Goal: Information Seeking & Learning: Learn about a topic

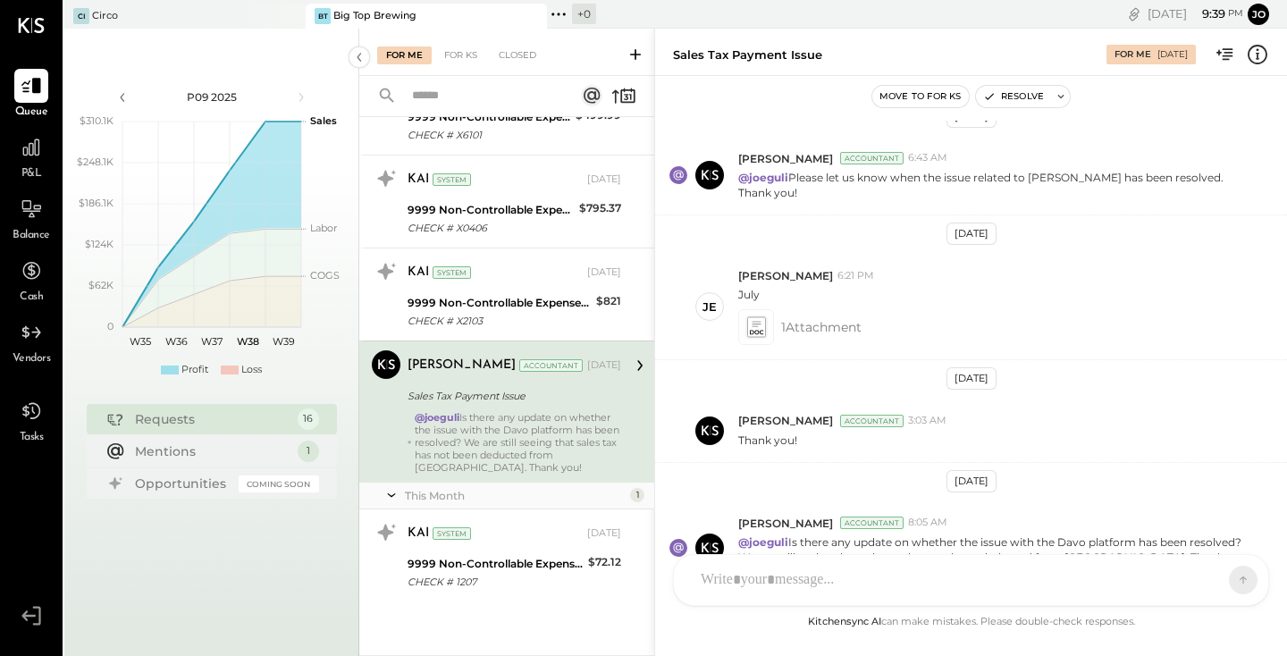
scroll to position [621, 0]
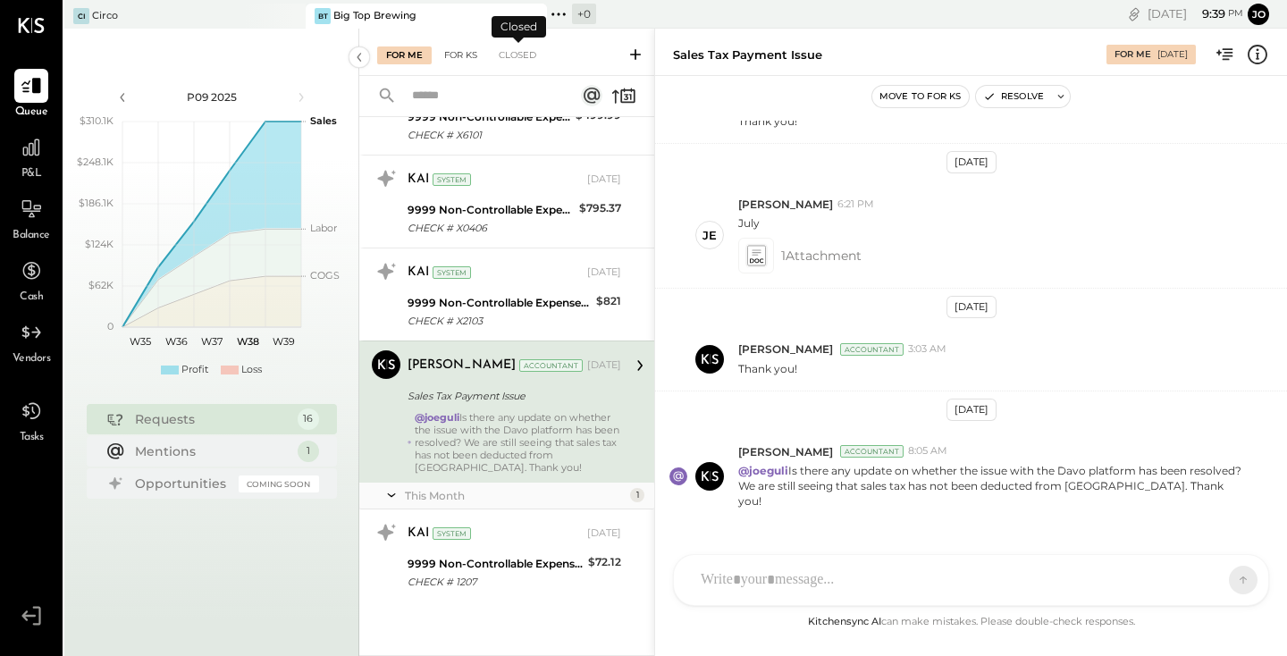
click at [461, 54] on div "For KS" at bounding box center [460, 55] width 51 height 18
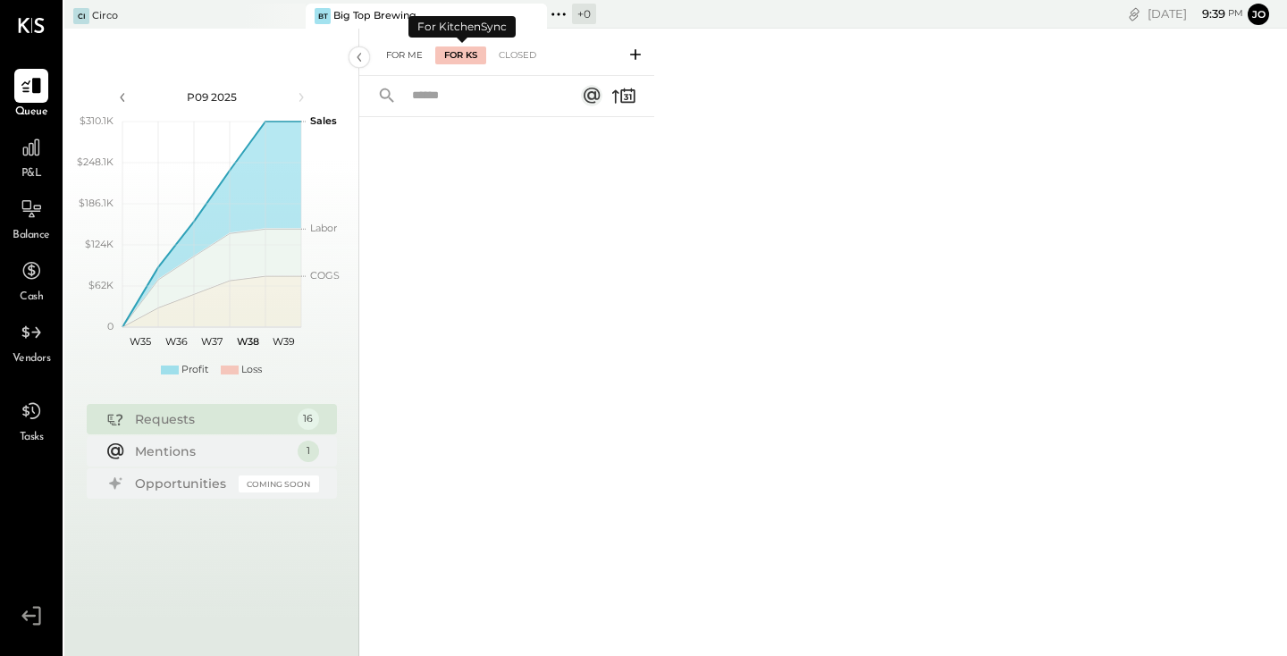
click at [422, 55] on div "For Me" at bounding box center [404, 55] width 54 height 18
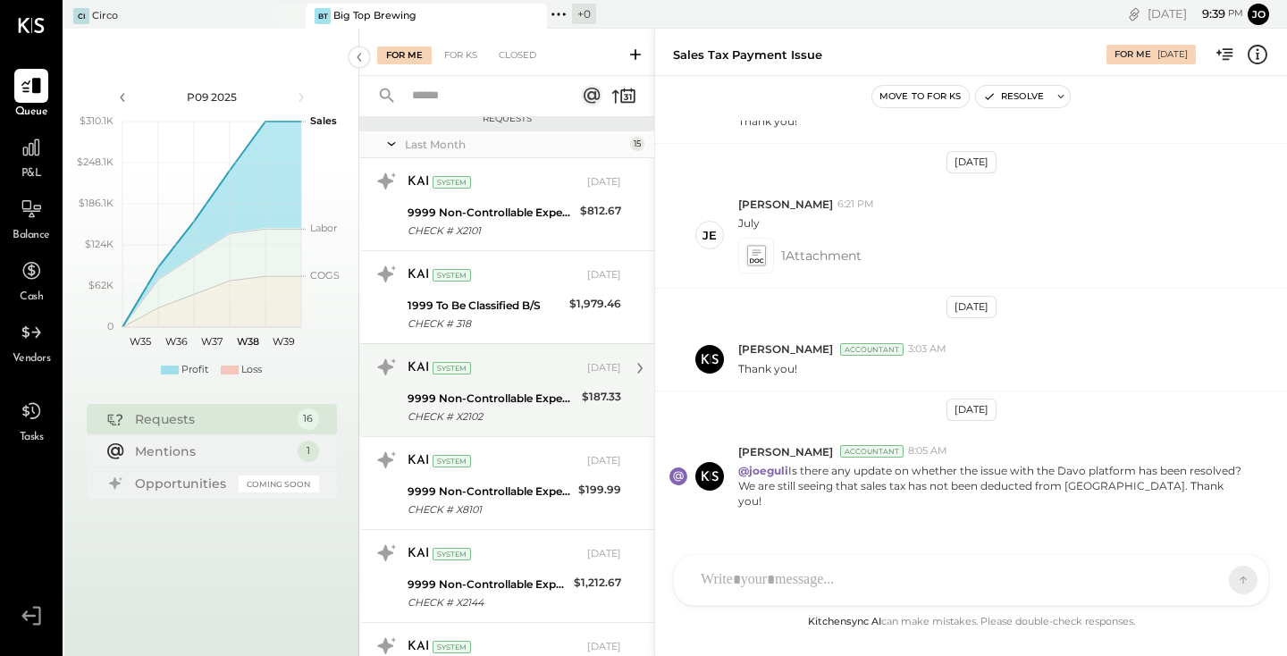
scroll to position [24, 0]
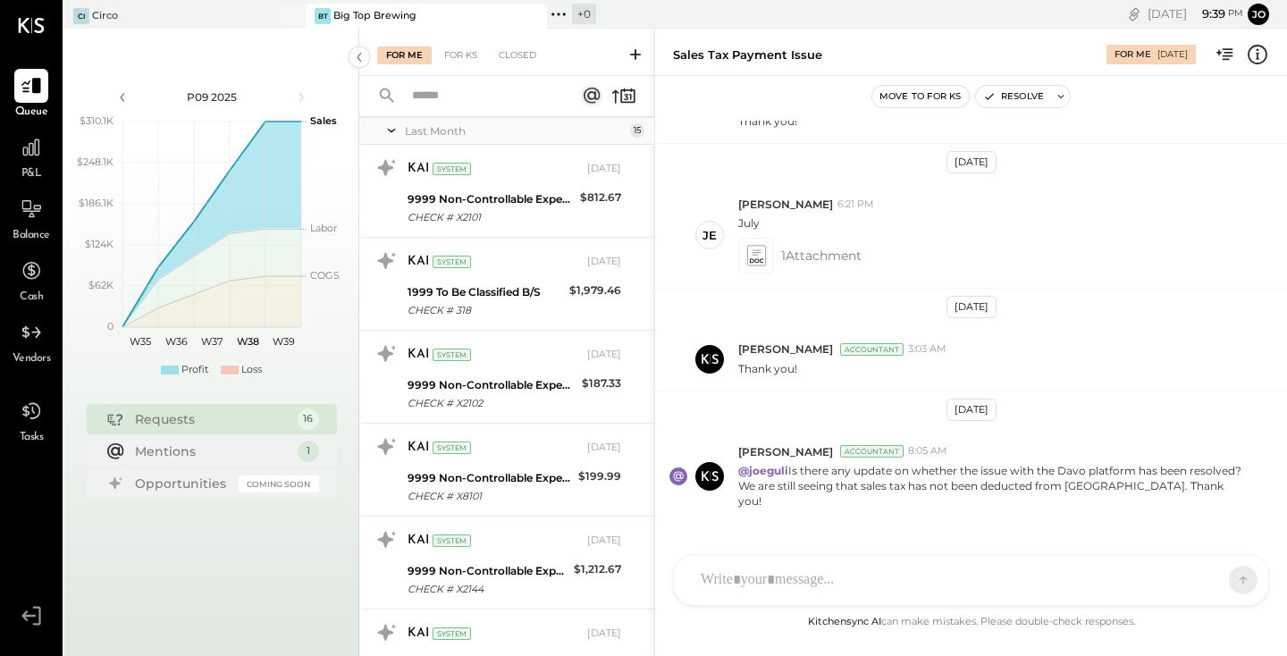
click at [629, 65] on div "For Me For KS Closed" at bounding box center [506, 52] width 295 height 47
click at [637, 54] on icon at bounding box center [635, 54] width 11 height 11
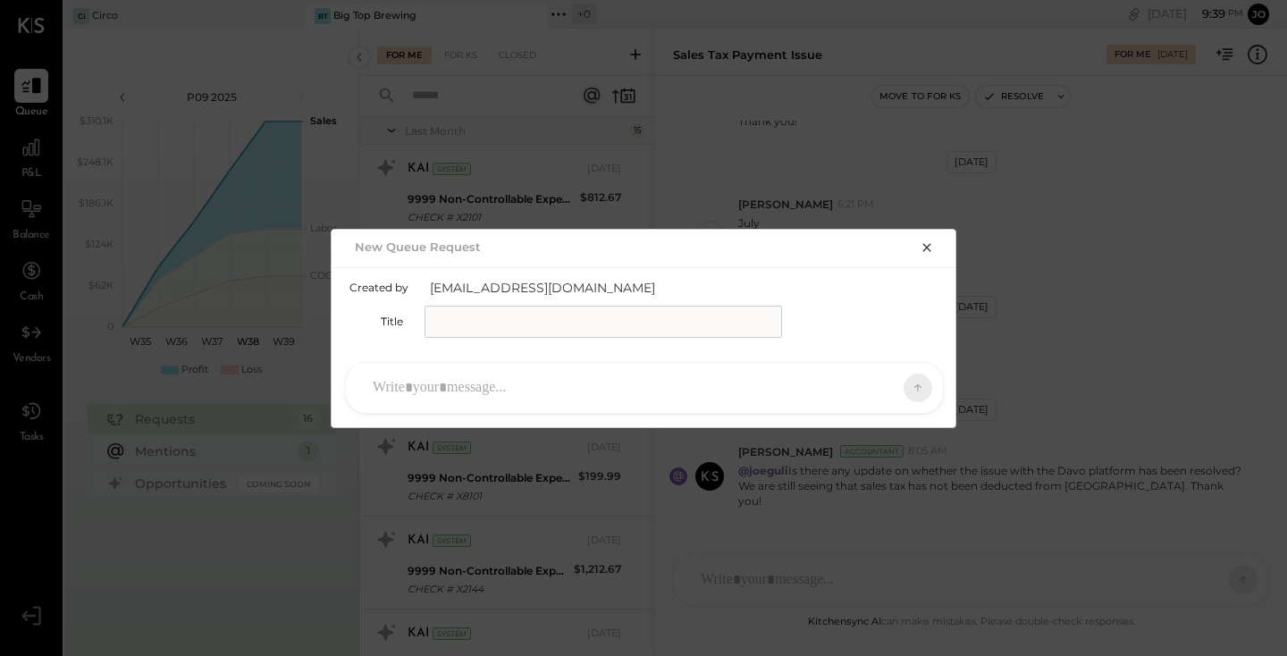
click at [482, 318] on input "text" at bounding box center [602, 322] width 357 height 32
type input "**********"
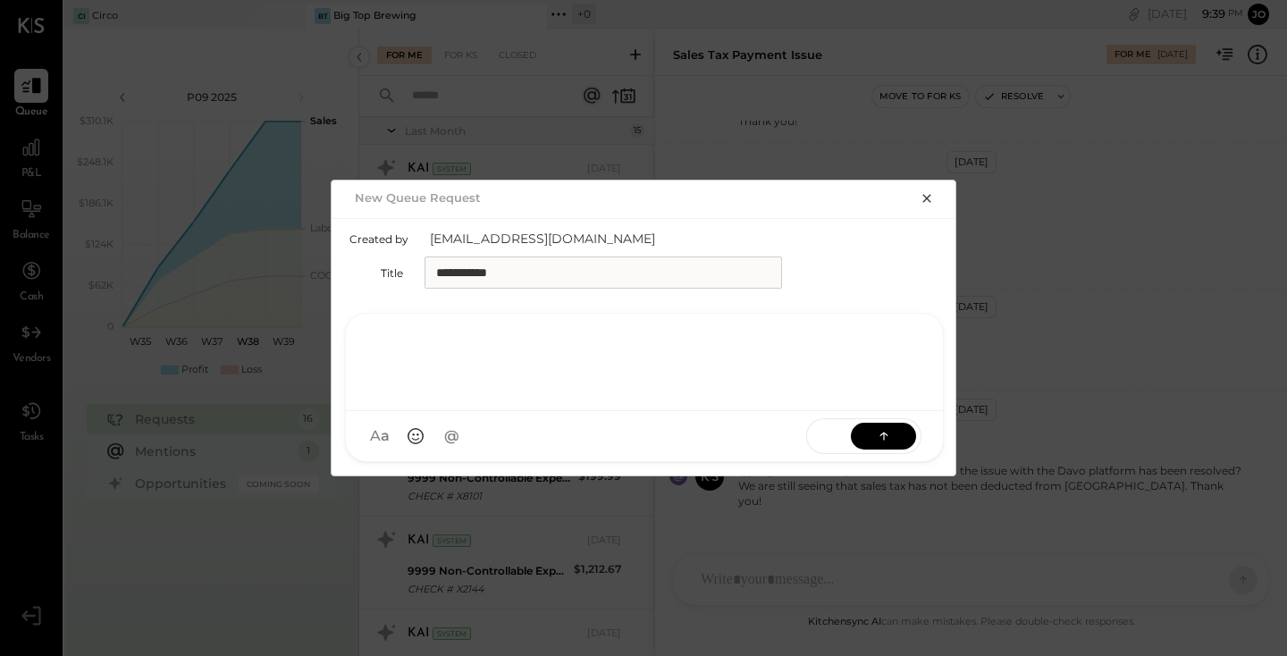
click at [714, 381] on div at bounding box center [644, 359] width 561 height 71
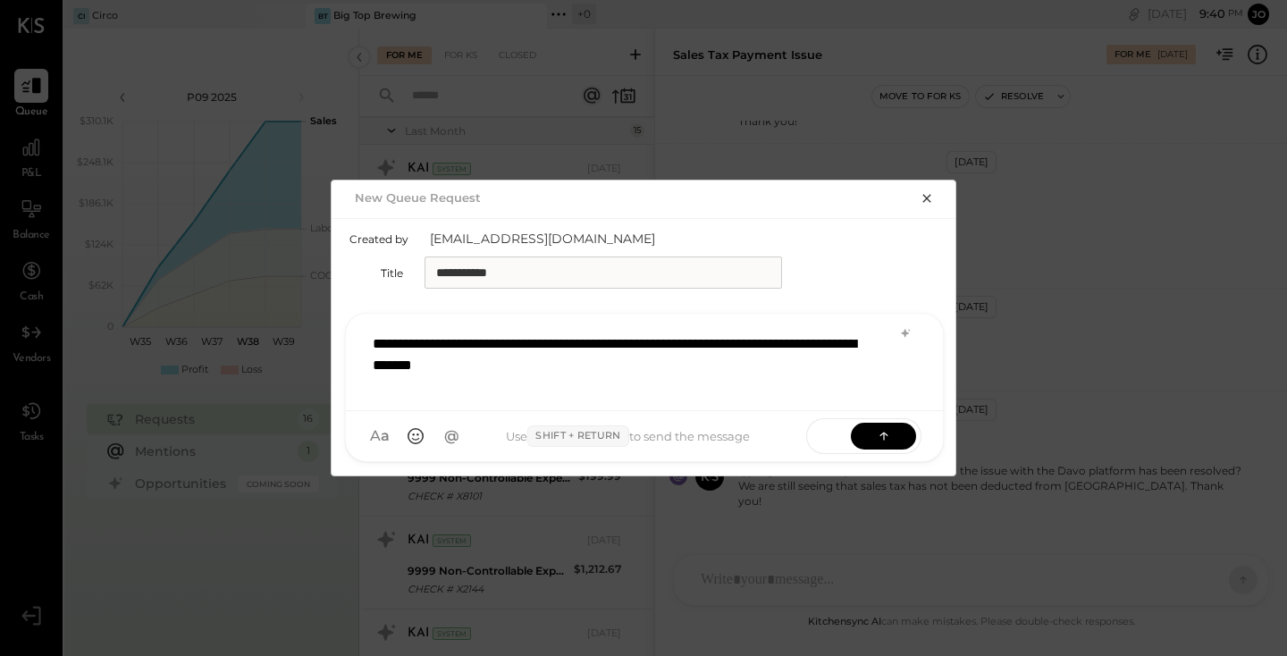
click at [521, 347] on div "**********" at bounding box center [644, 359] width 561 height 71
click at [631, 365] on div "**********" at bounding box center [644, 359] width 561 height 71
click at [454, 441] on span "@" at bounding box center [451, 436] width 16 height 19
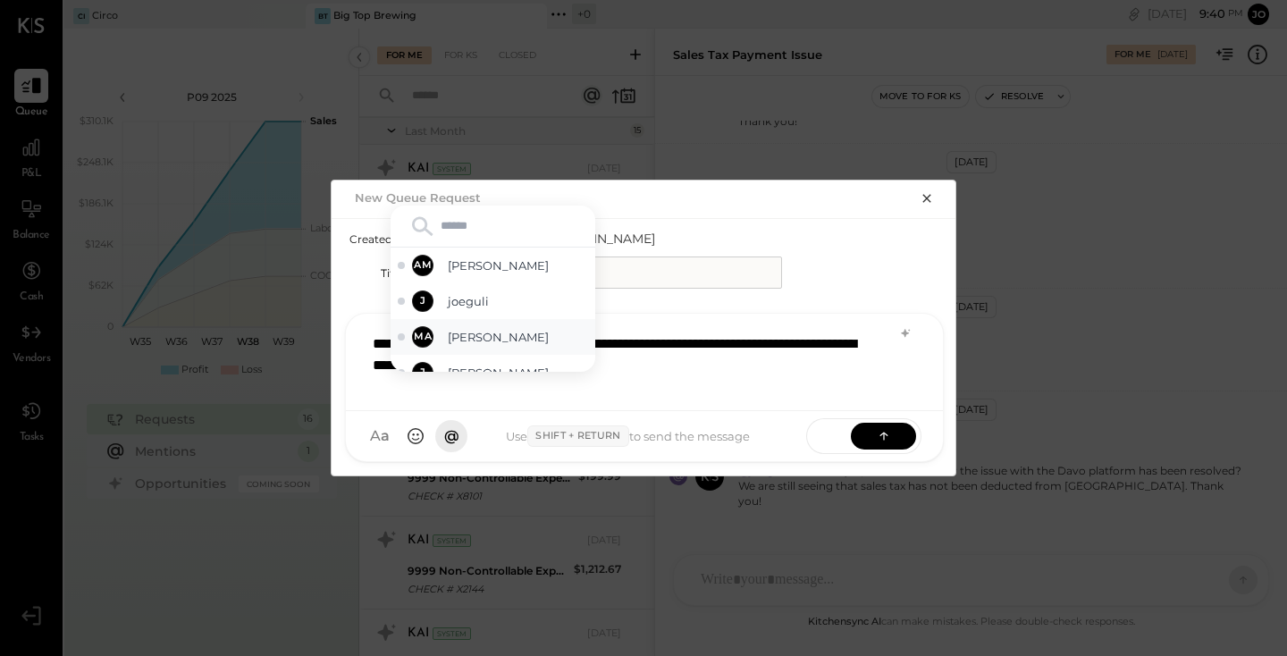
click at [488, 339] on span "[PERSON_NAME]" at bounding box center [518, 337] width 140 height 17
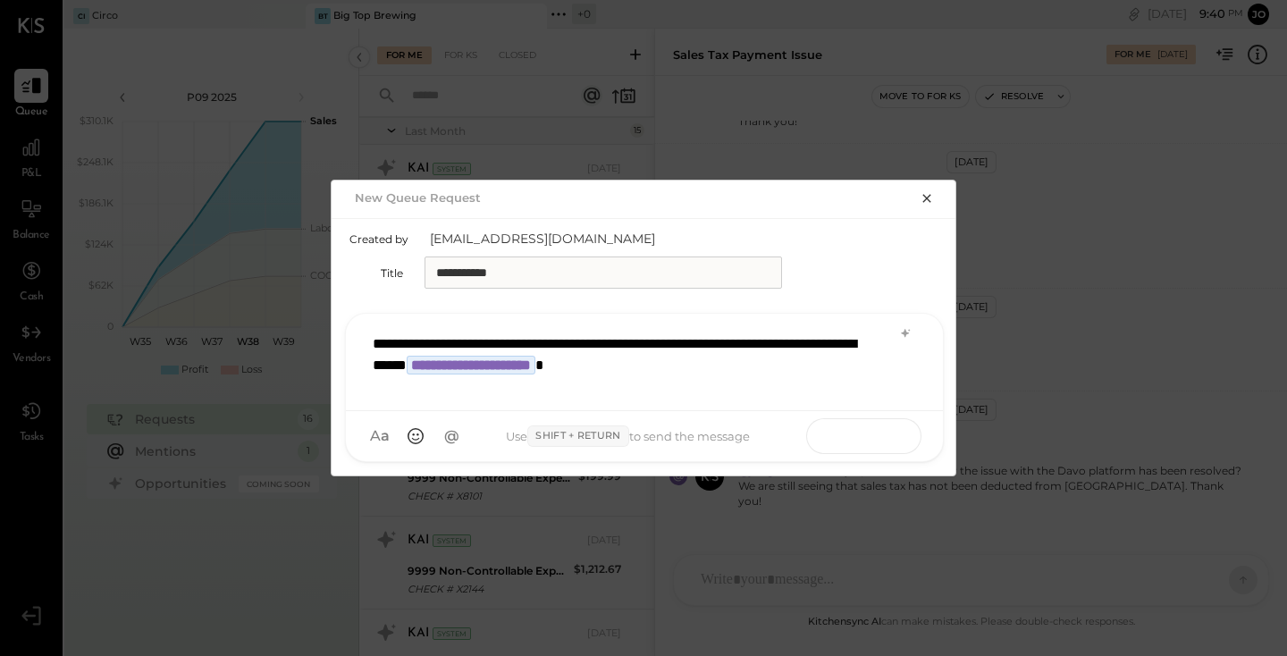
click at [881, 435] on icon at bounding box center [884, 435] width 18 height 18
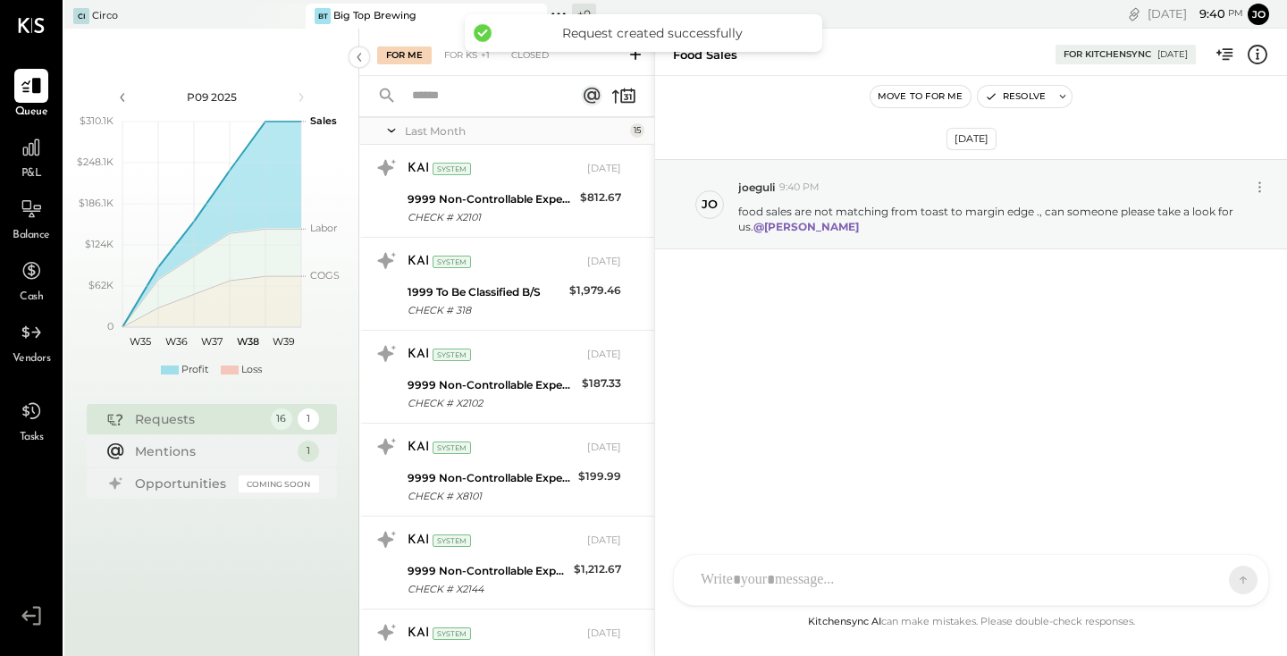
scroll to position [1128, 0]
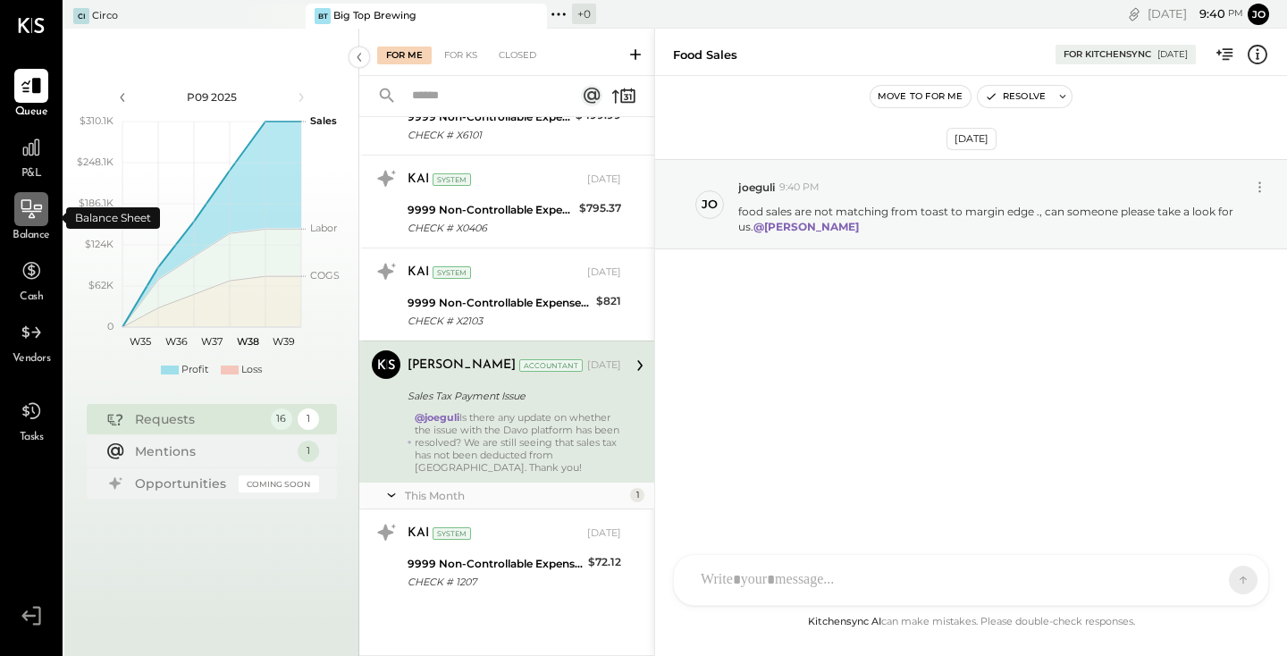
click at [23, 216] on icon at bounding box center [31, 208] width 23 height 23
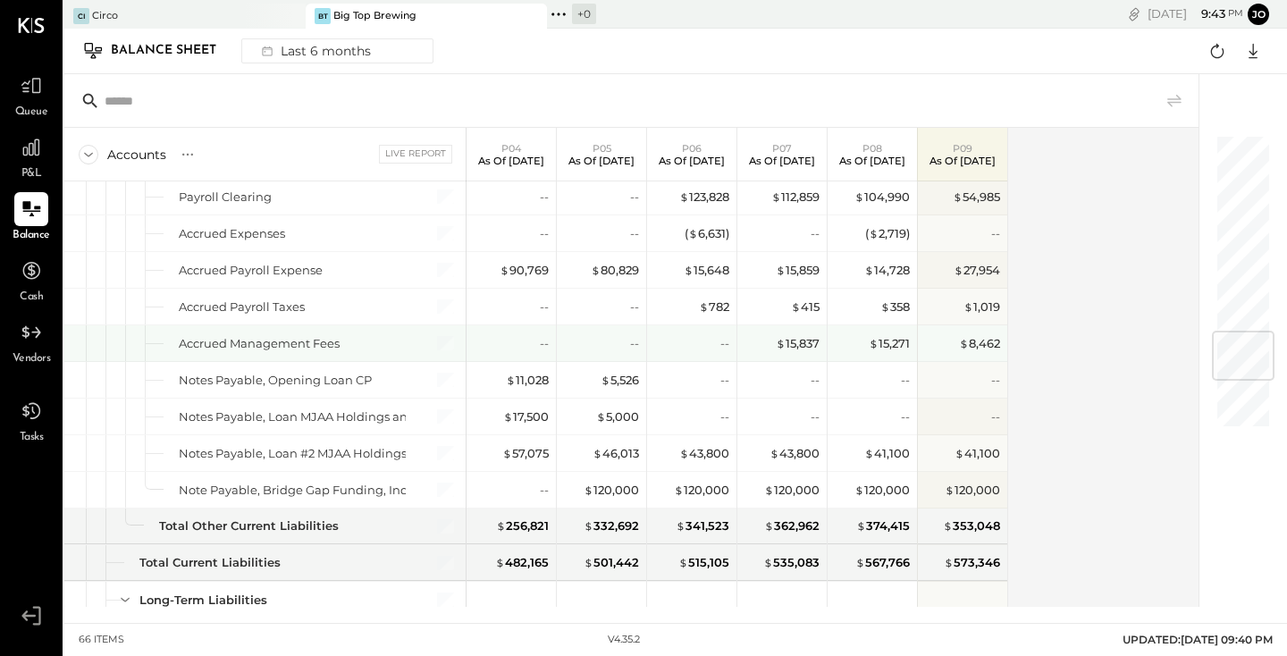
scroll to position [1653, 0]
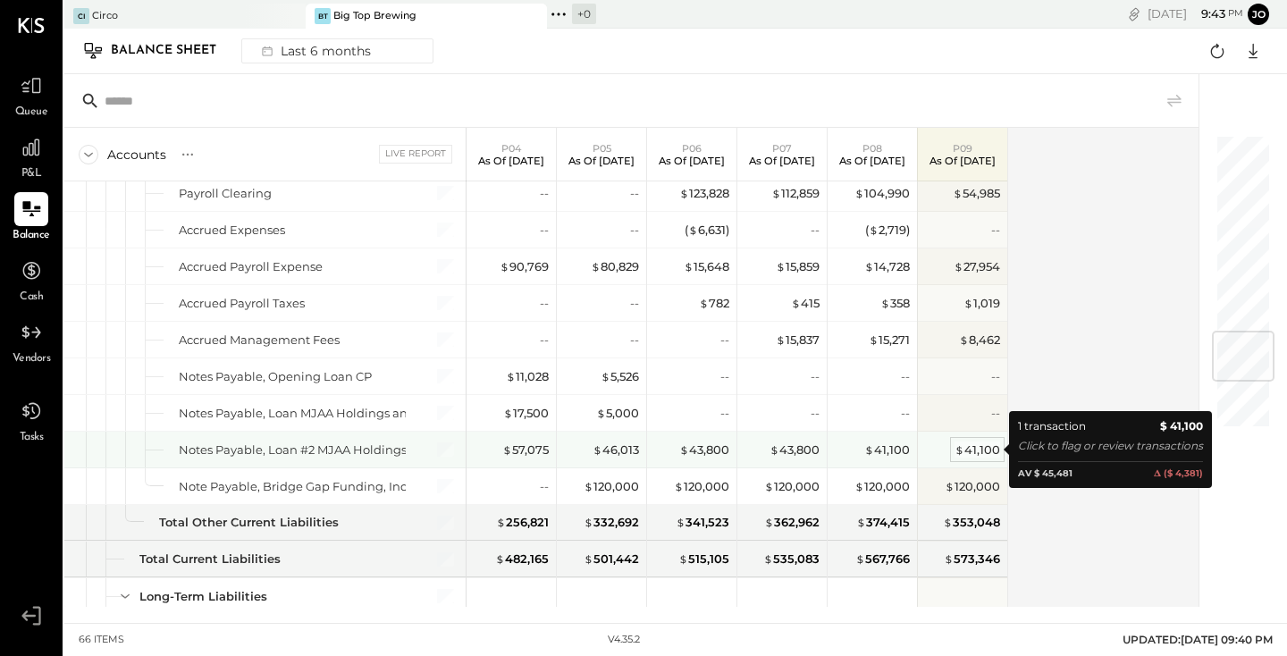
click at [971, 450] on div "$ 41,100" at bounding box center [977, 449] width 46 height 17
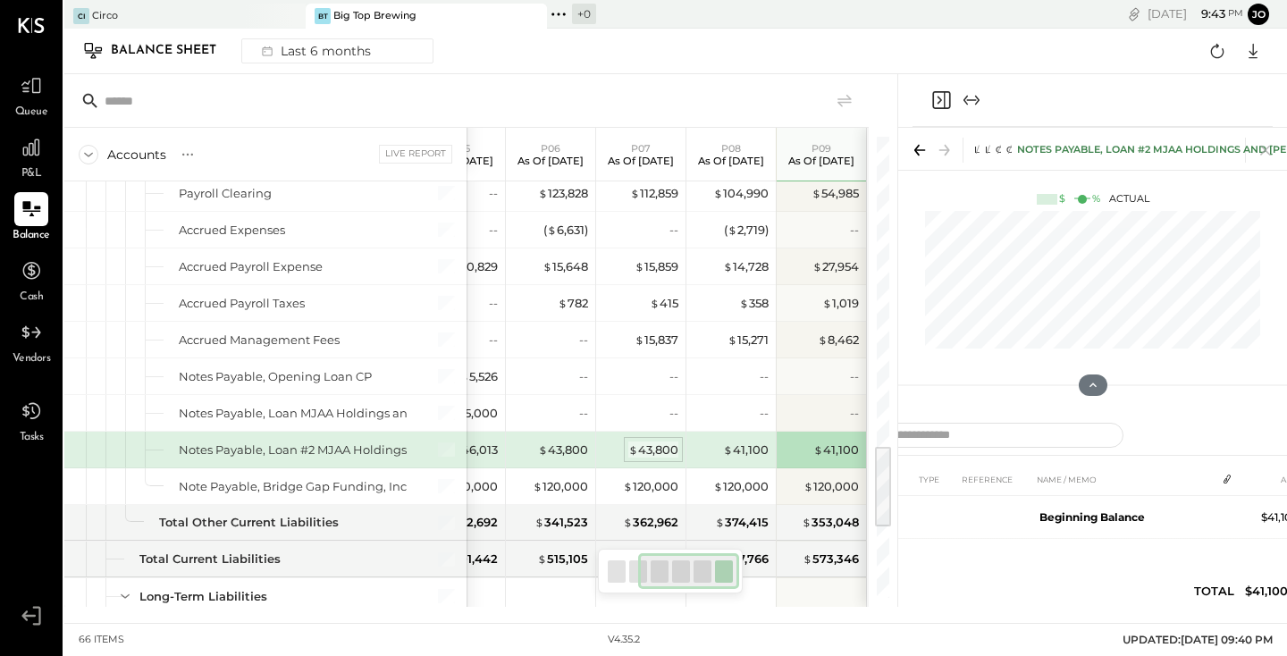
scroll to position [1652, 0]
click at [825, 446] on div "$ 41,100" at bounding box center [836, 450] width 46 height 17
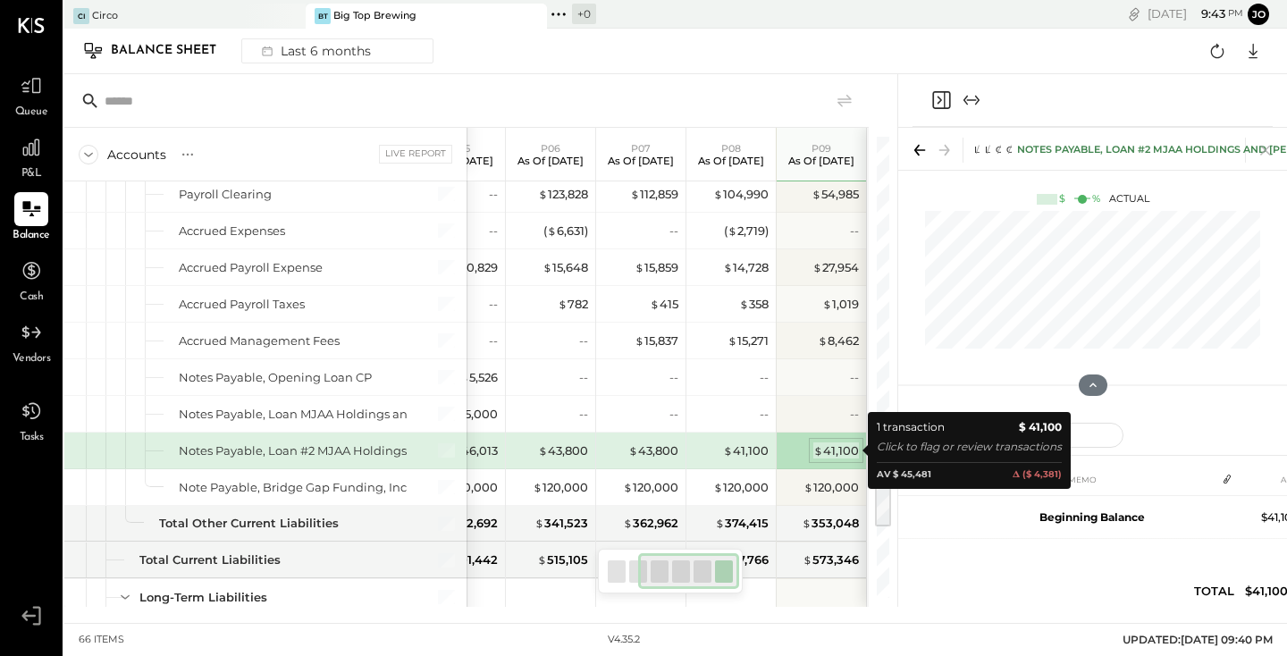
click at [825, 446] on div "$ 41,100" at bounding box center [836, 450] width 46 height 17
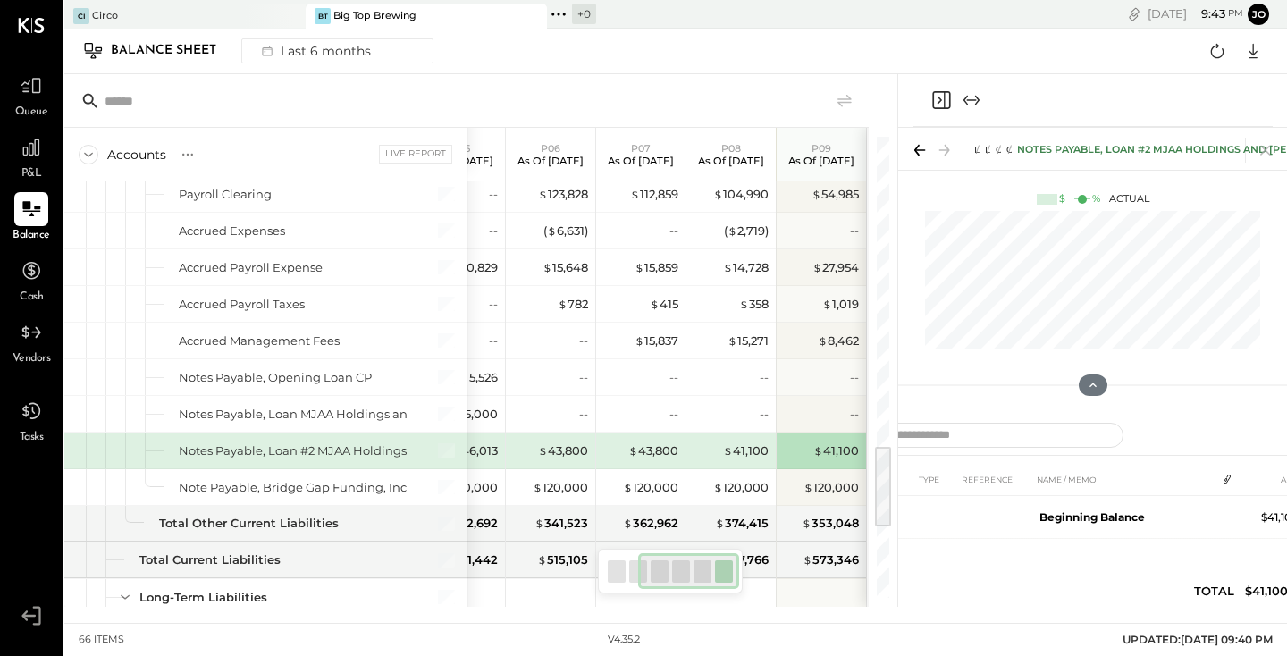
click at [768, 440] on div "$ 41,100" at bounding box center [730, 450] width 89 height 36
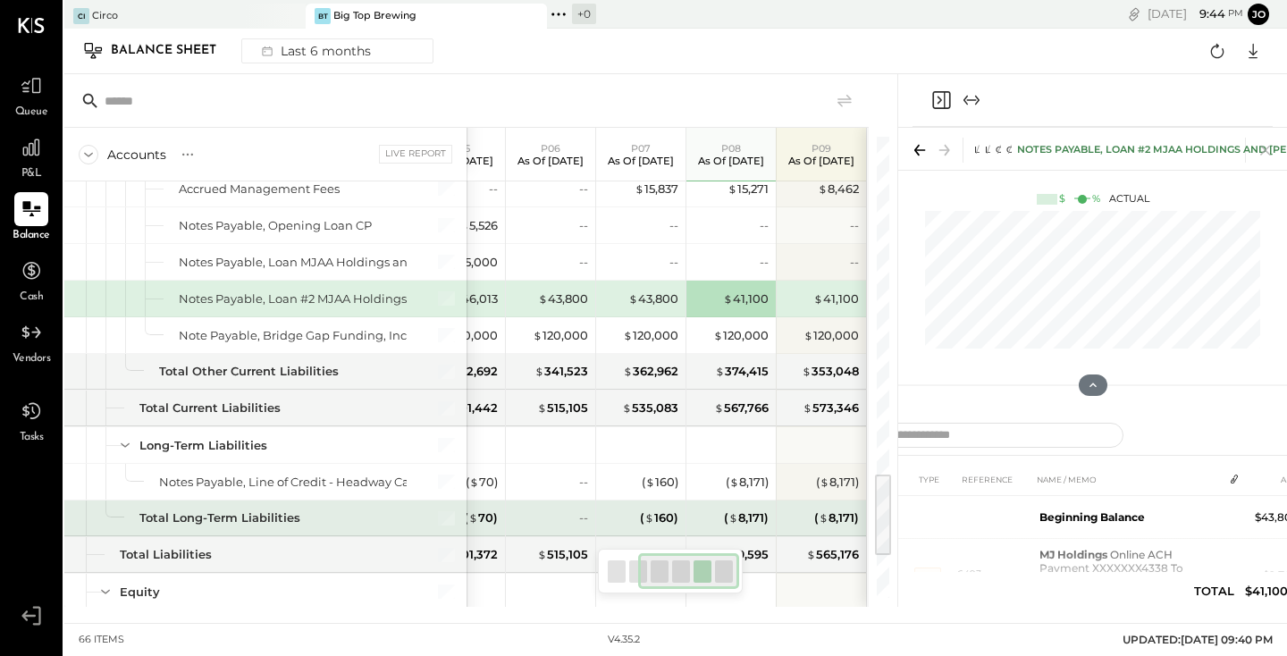
scroll to position [1810, 0]
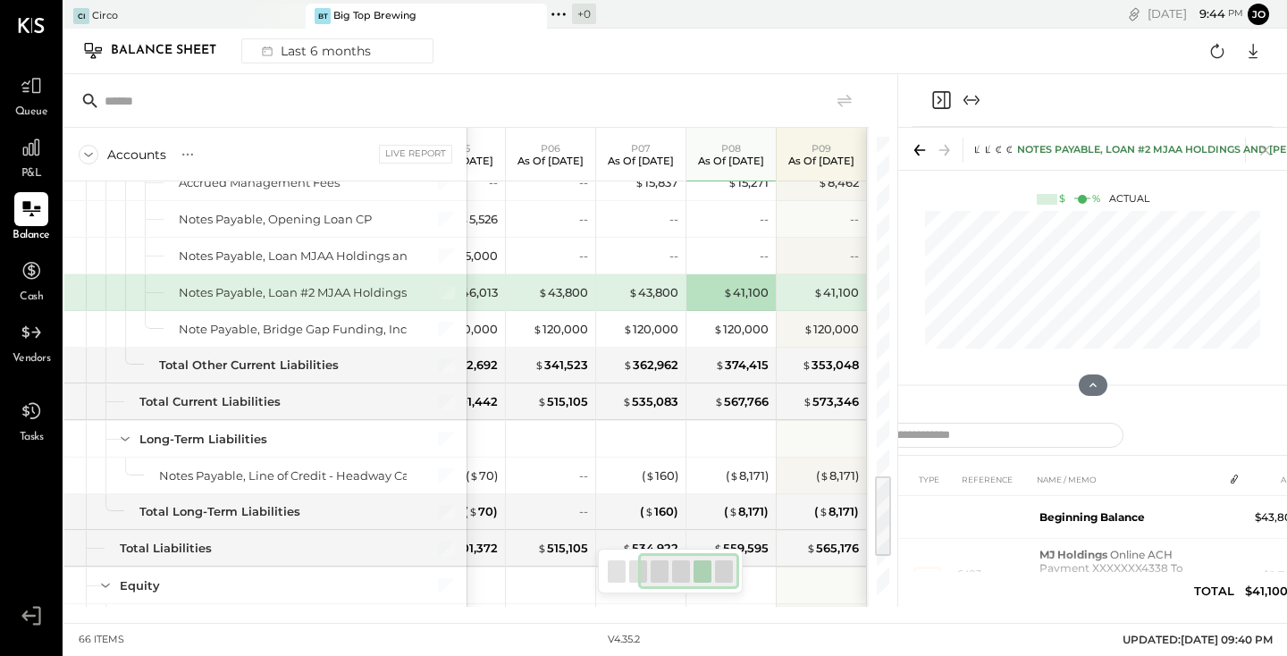
click at [964, 88] on div at bounding box center [1092, 100] width 360 height 53
click at [941, 96] on icon "Close panel" at bounding box center [940, 99] width 21 height 21
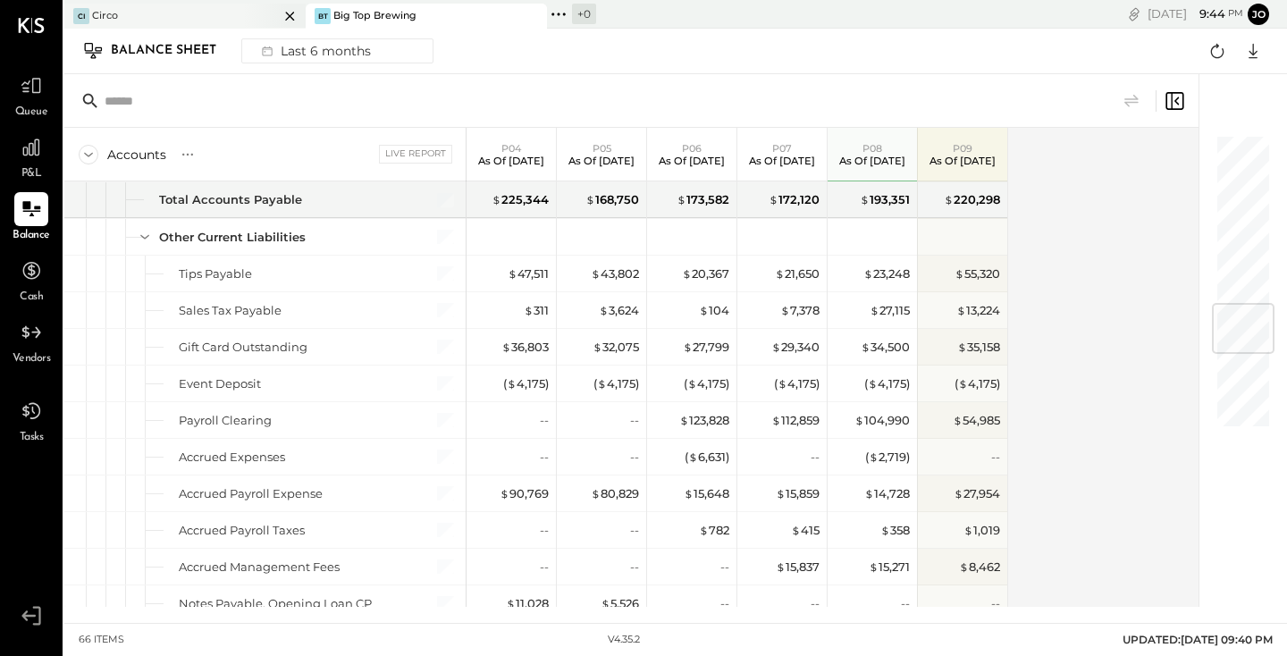
scroll to position [1419, 0]
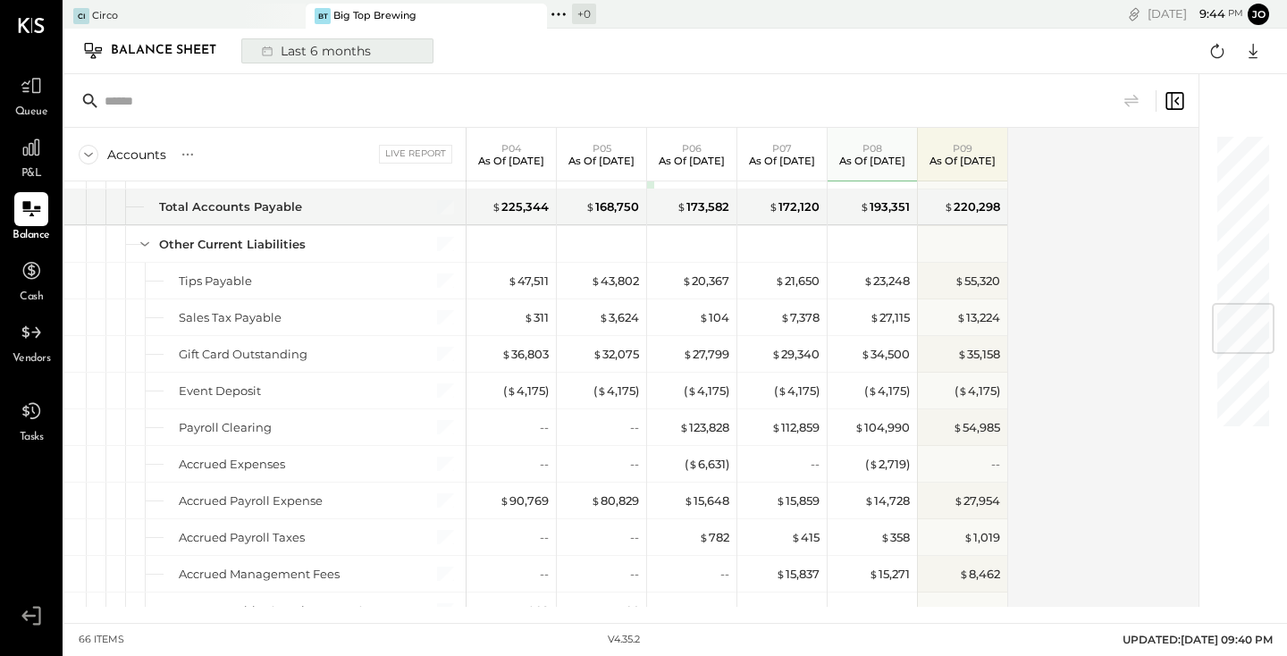
click at [362, 52] on div "Last 6 months" at bounding box center [314, 50] width 127 height 23
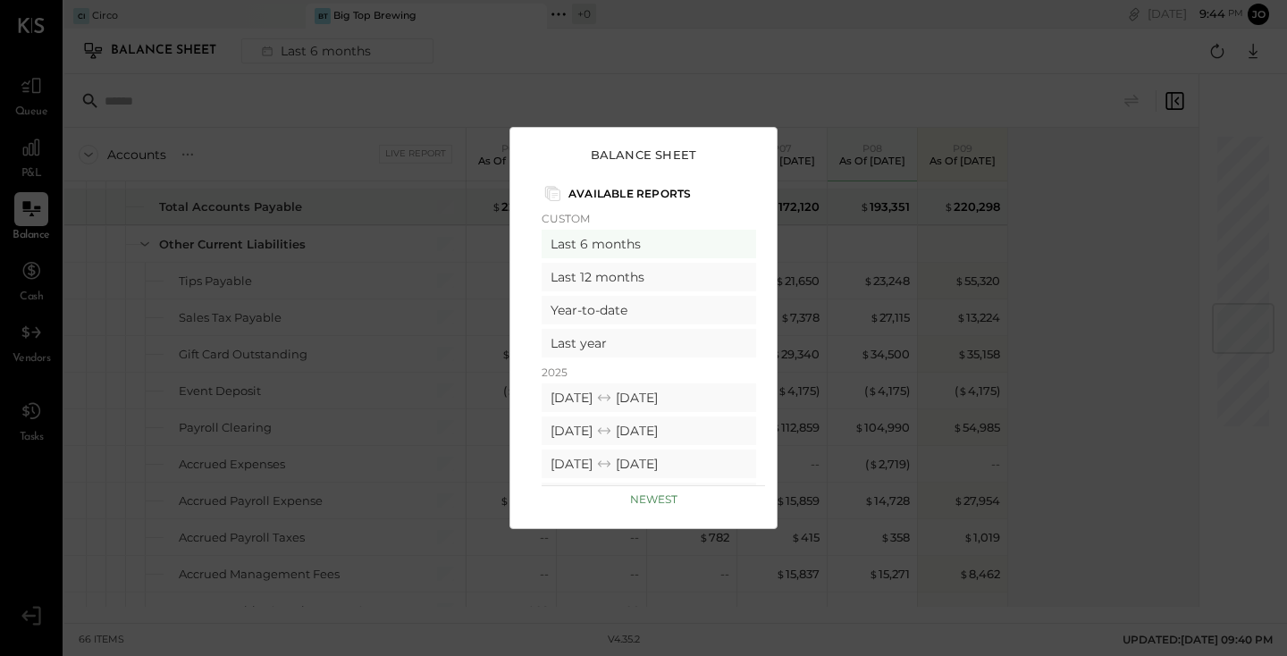
click at [641, 499] on p "Newest" at bounding box center [653, 498] width 47 height 13
click at [783, 203] on div "Balance Sheet Available Reports Custom Last 6 months Last 12 months Year-to-dat…" at bounding box center [643, 328] width 1287 height 656
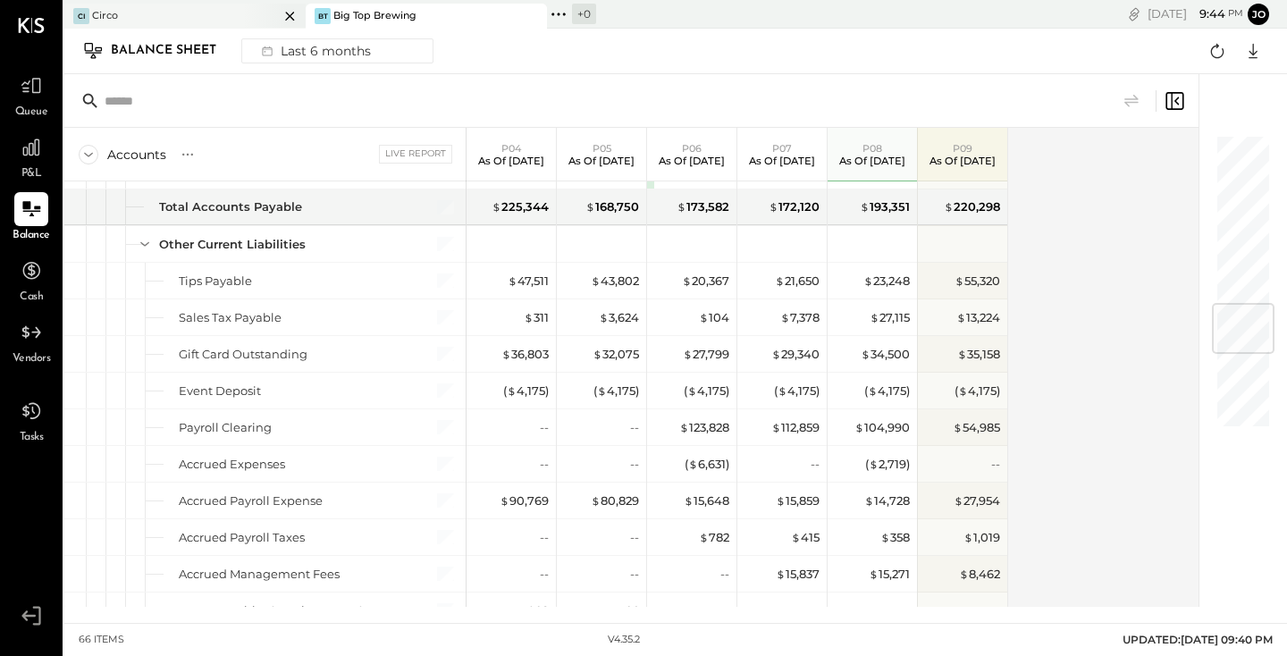
click at [95, 21] on div "Circo" at bounding box center [105, 16] width 26 height 14
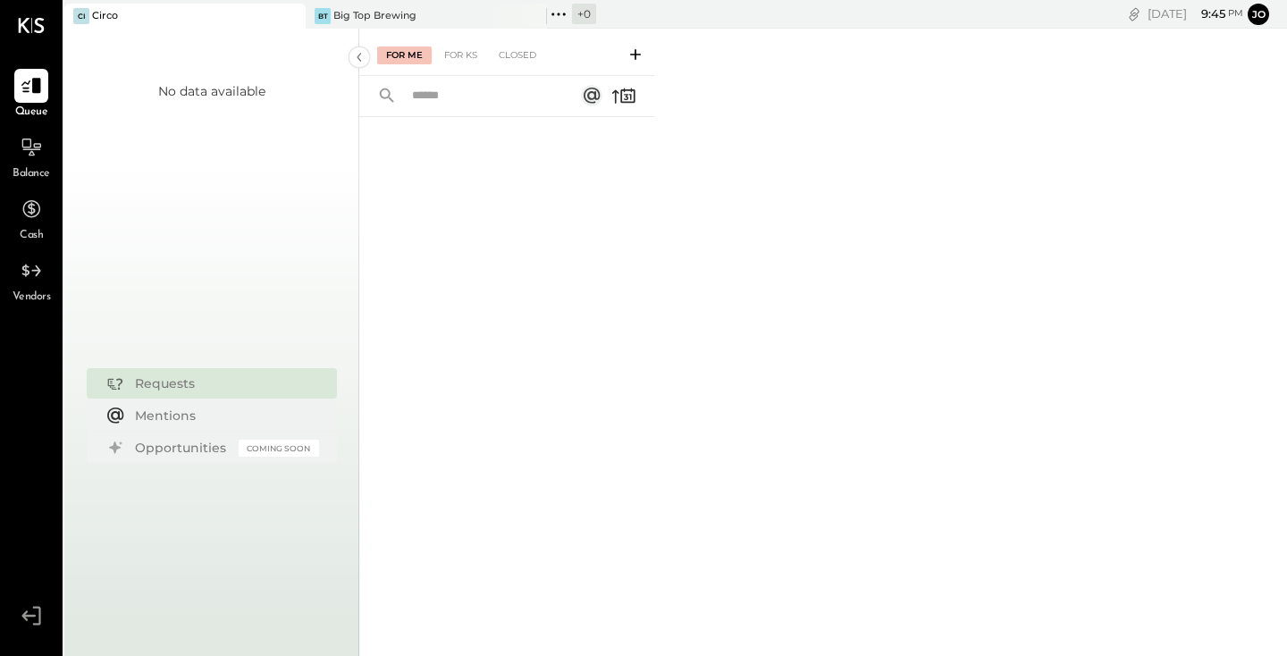
click at [298, 21] on icon at bounding box center [290, 15] width 22 height 21
click at [293, 17] on icon at bounding box center [290, 15] width 22 height 21
click at [91, 15] on div "+ 2" at bounding box center [100, 14] width 23 height 21
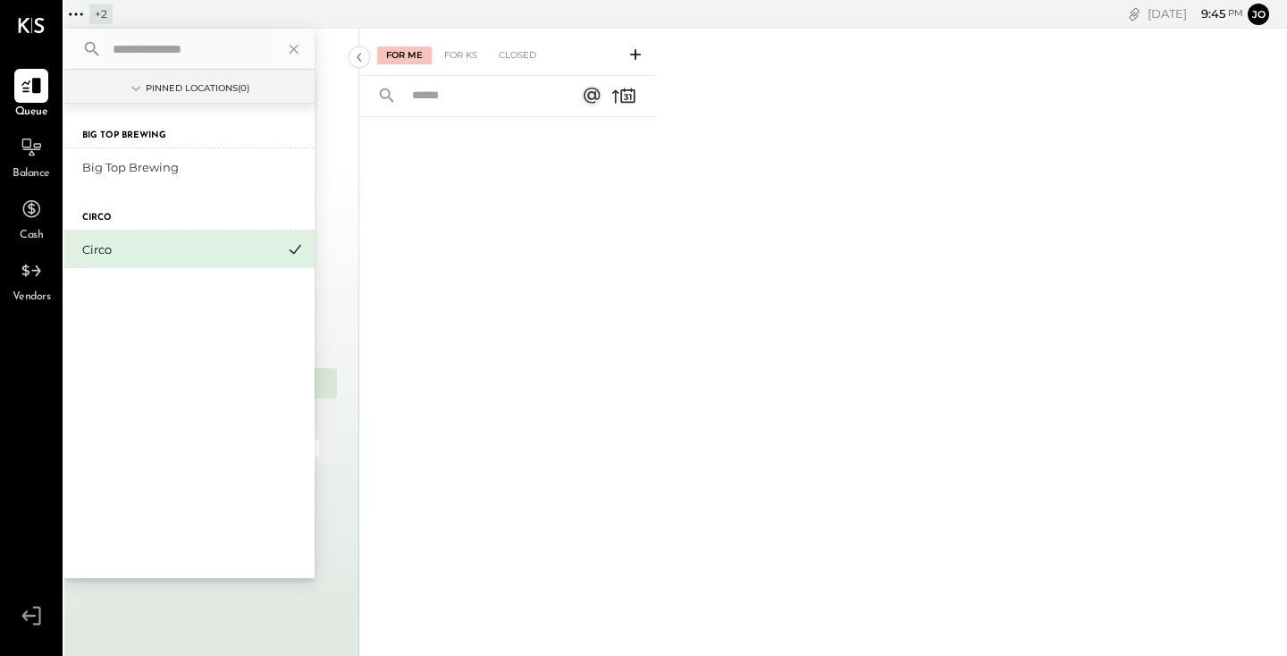
click at [122, 215] on div "Circo" at bounding box center [189, 208] width 250 height 45
click at [85, 219] on label "Circo" at bounding box center [96, 218] width 29 height 13
click at [89, 244] on div "Circo" at bounding box center [178, 249] width 193 height 17
click at [100, 163] on div "Big Top Brewing" at bounding box center [178, 167] width 193 height 17
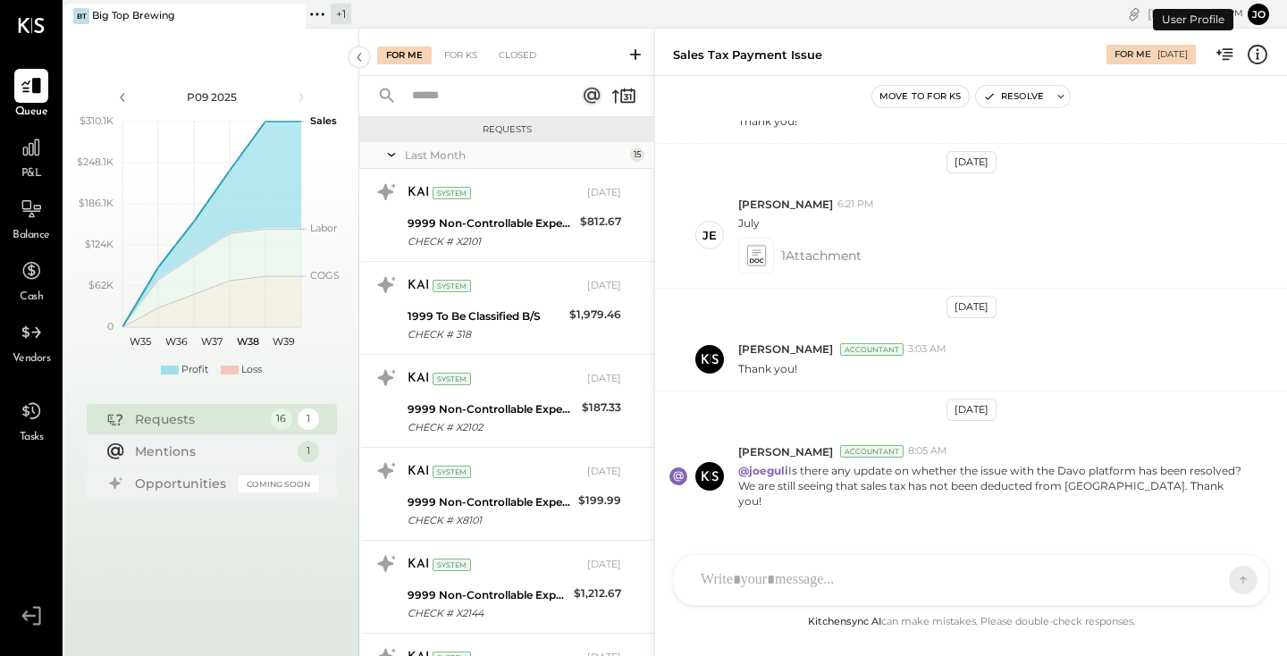
scroll to position [1128, 0]
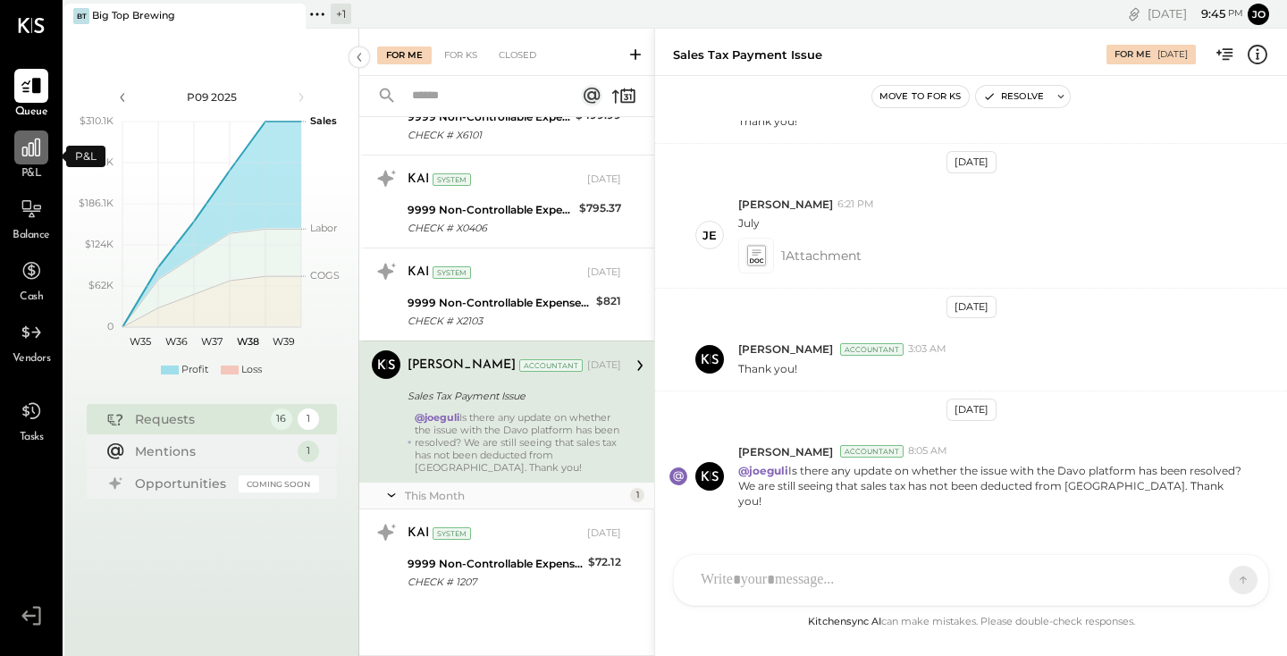
click at [32, 159] on icon at bounding box center [31, 147] width 23 height 23
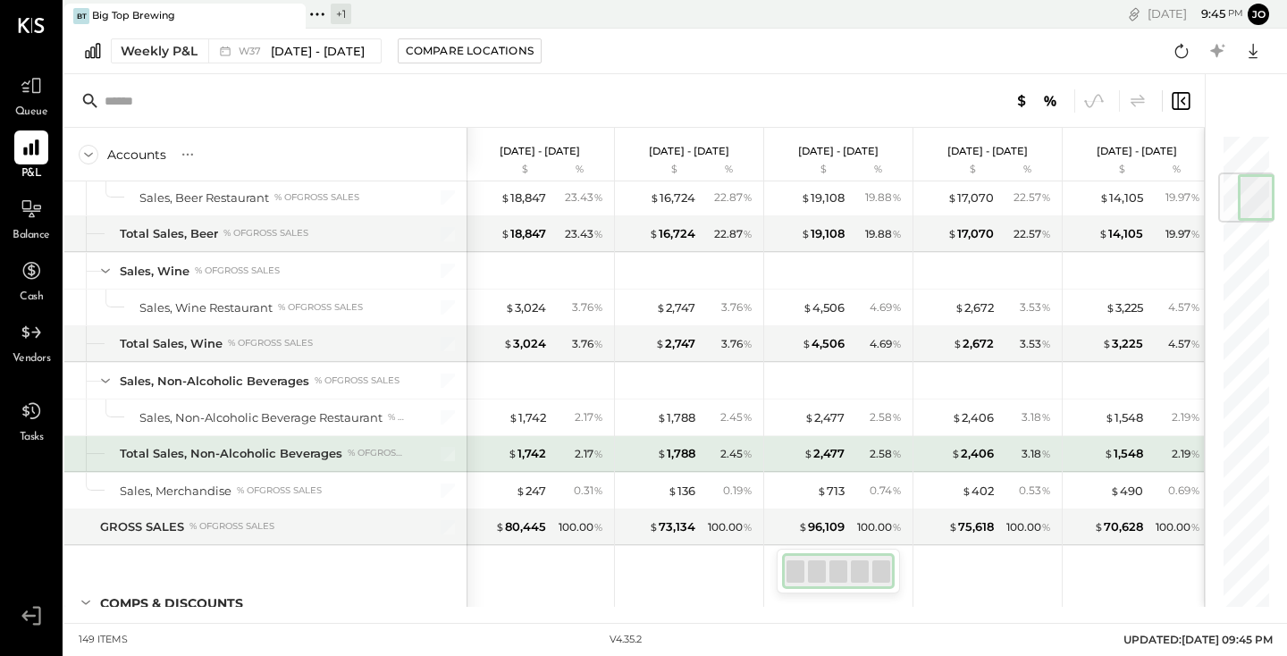
scroll to position [332, 0]
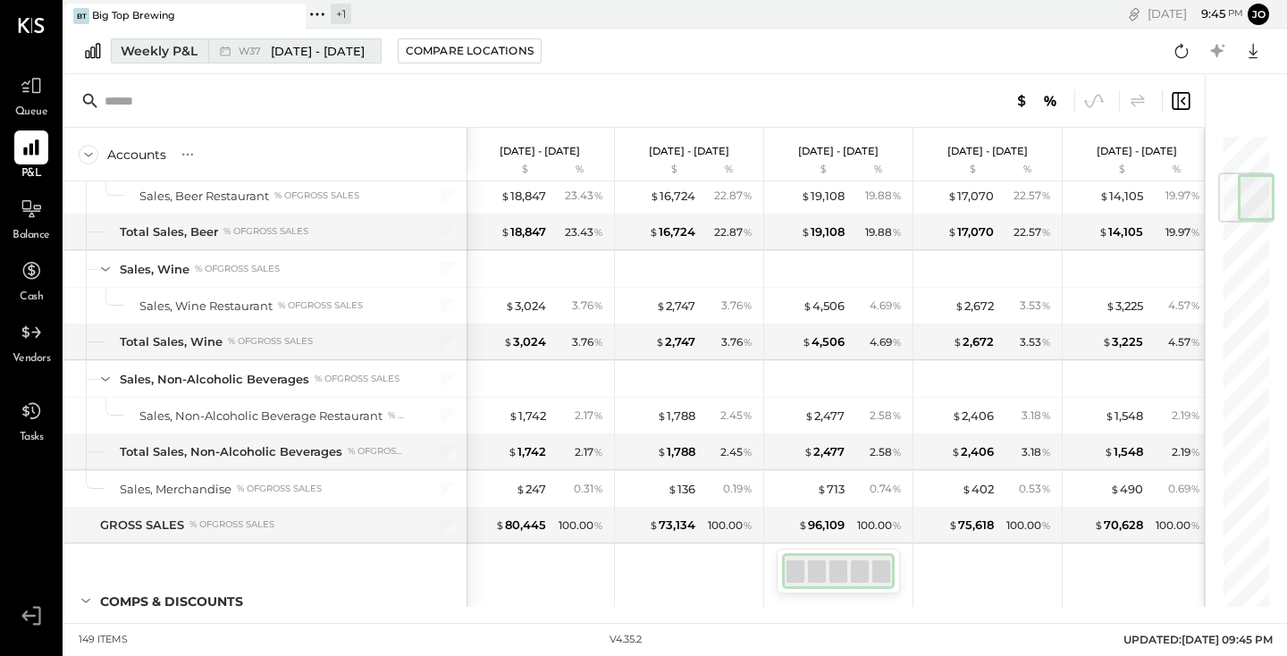
click at [281, 44] on span "[DATE] - [DATE]" at bounding box center [318, 51] width 94 height 17
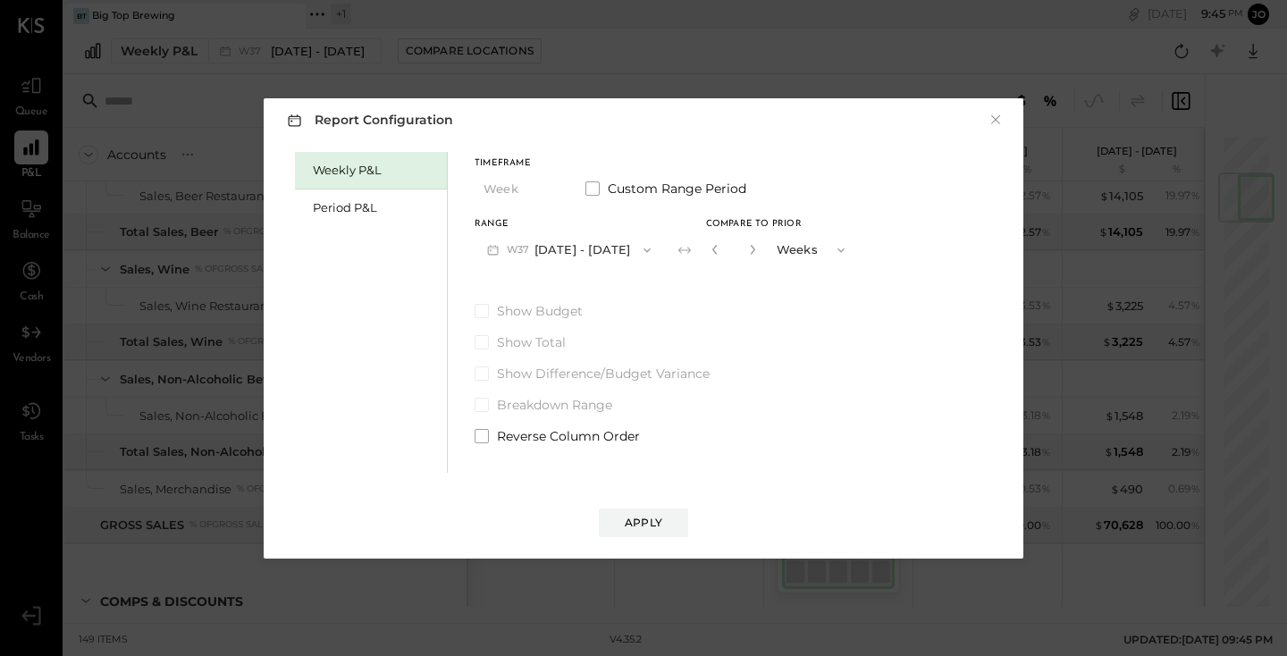
click at [504, 248] on button "W37 [DATE] - [DATE]" at bounding box center [568, 249] width 189 height 33
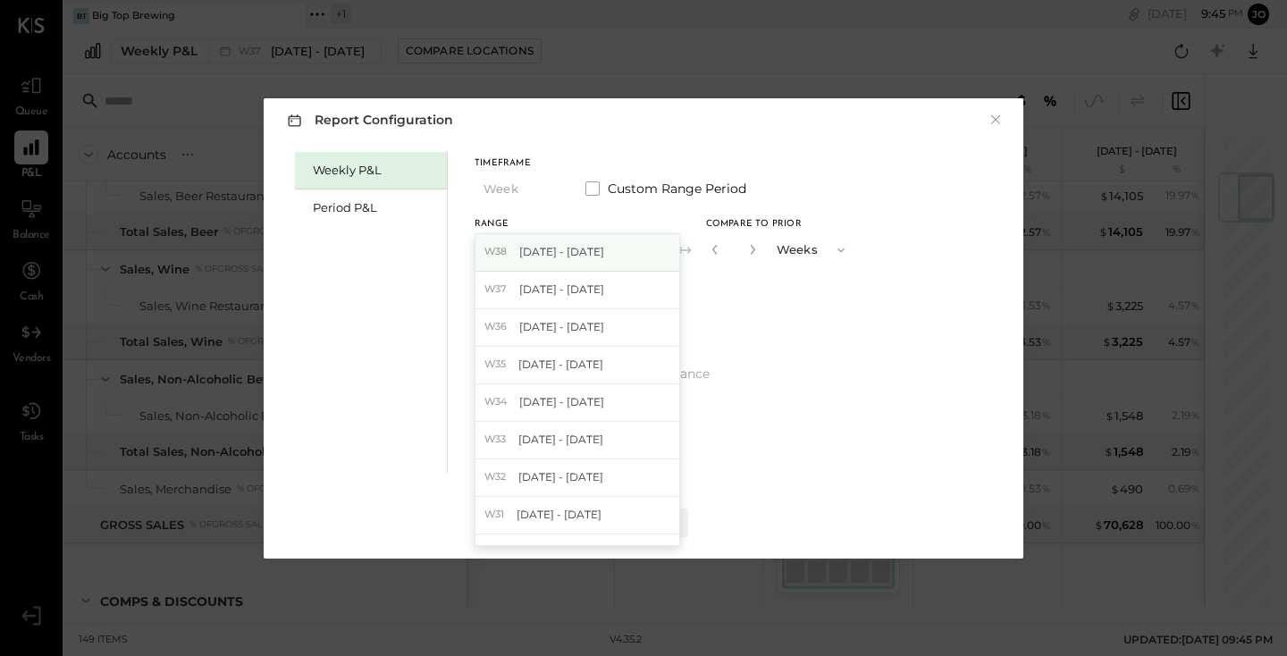
click at [507, 249] on span "W38" at bounding box center [498, 252] width 28 height 14
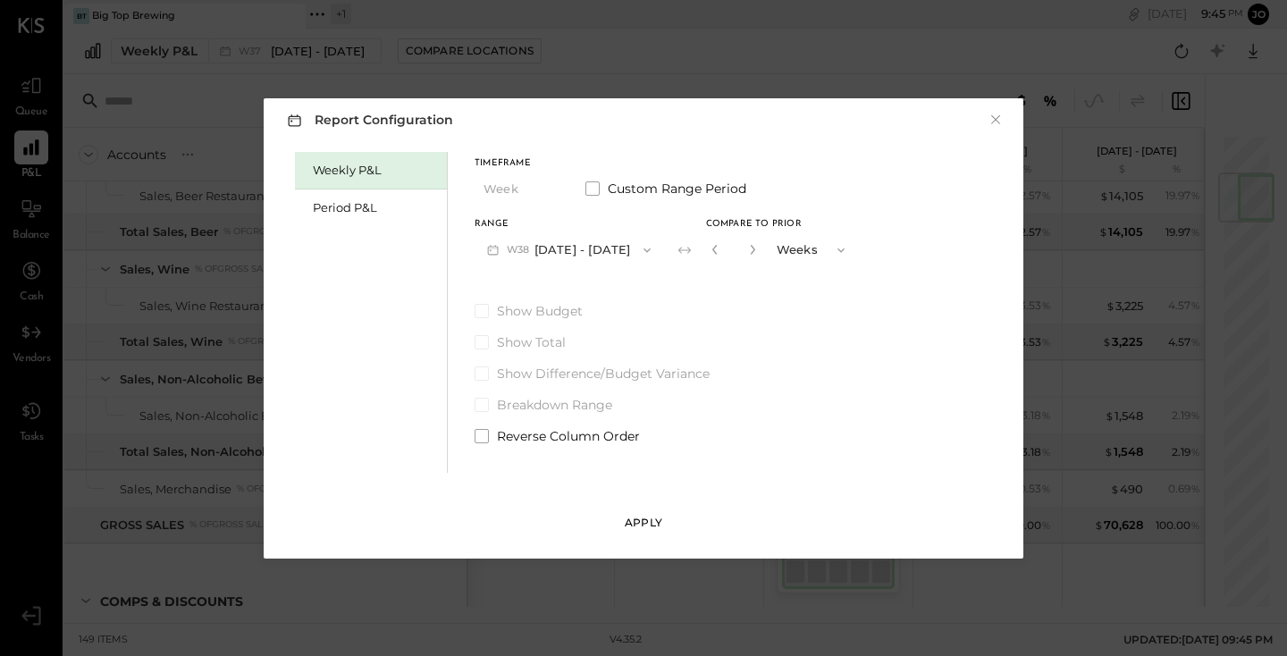
click at [619, 531] on button "Apply" at bounding box center [643, 522] width 89 height 29
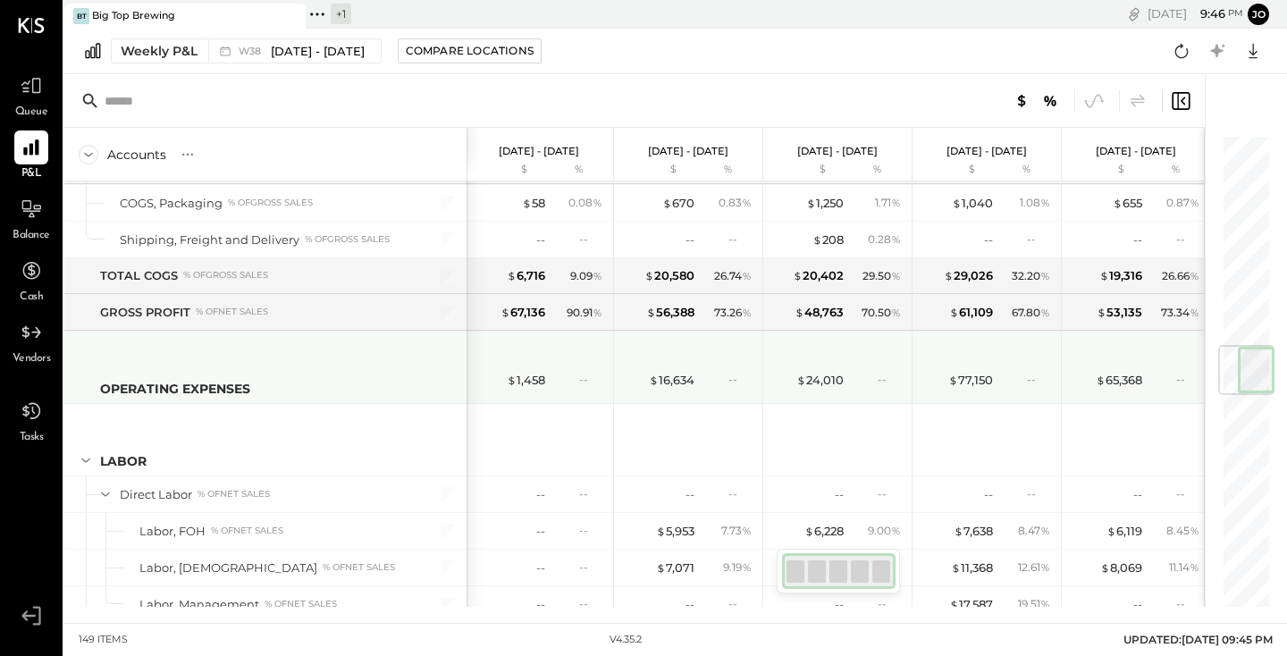
scroll to position [1790, 0]
